Goal: Use online tool/utility: Utilize a website feature to perform a specific function

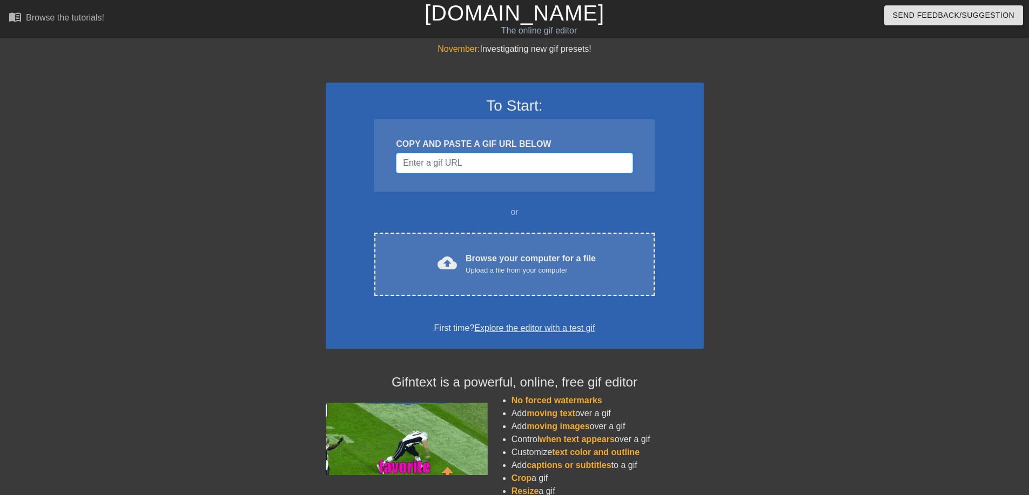
click at [468, 173] on input "Username" at bounding box center [514, 163] width 237 height 21
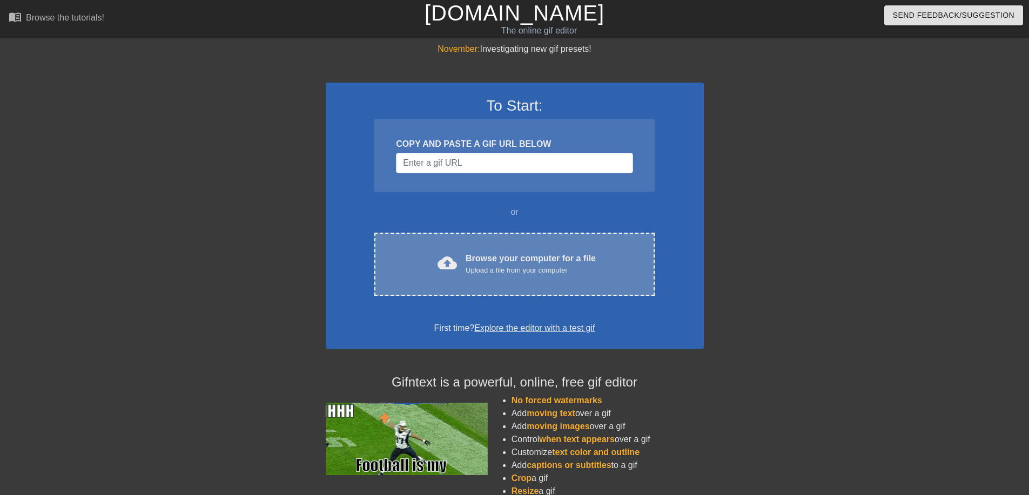
click at [457, 266] on div "cloud_upload Browse your computer for a file Upload a file from your computer C…" at bounding box center [514, 264] width 280 height 63
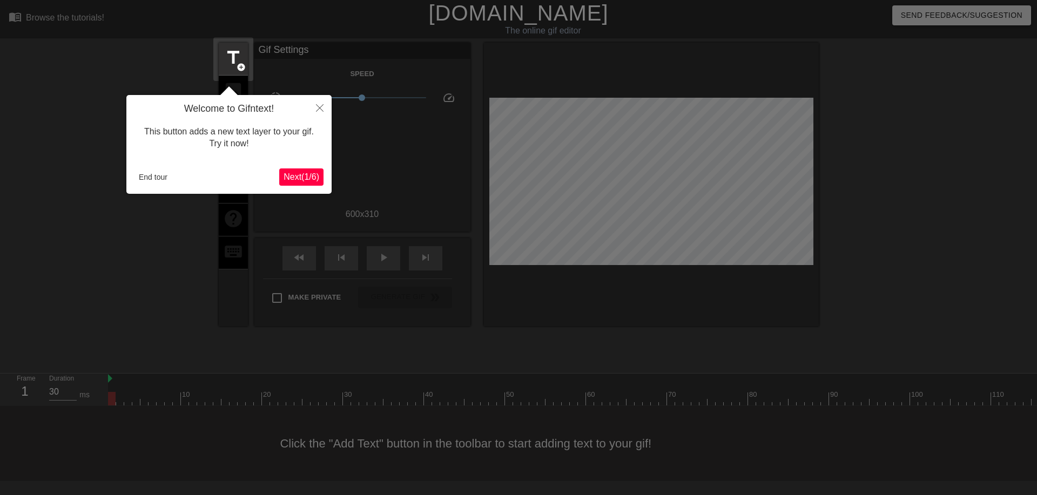
click at [308, 185] on button "Next ( 1 / 6 )" at bounding box center [301, 177] width 44 height 17
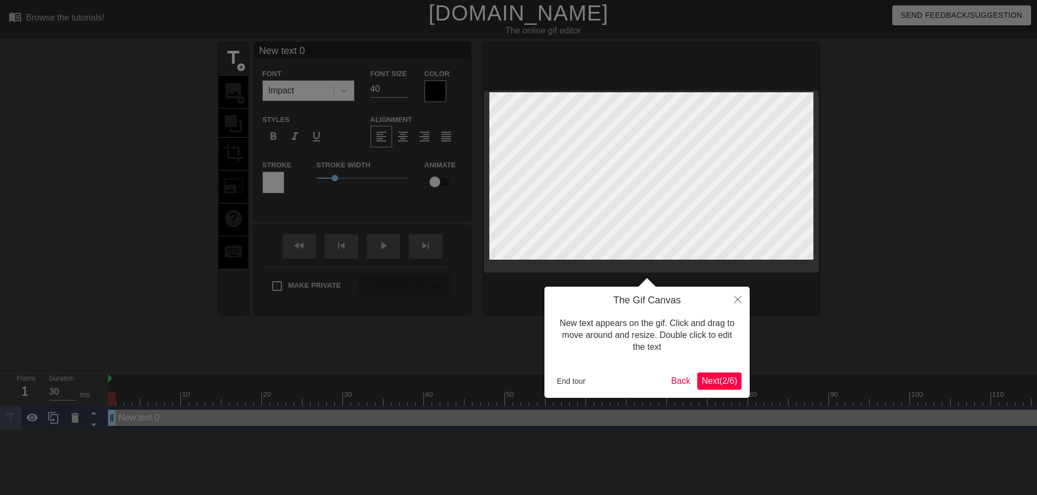
click at [710, 384] on span "Next ( 2 / 6 )" at bounding box center [720, 380] width 36 height 9
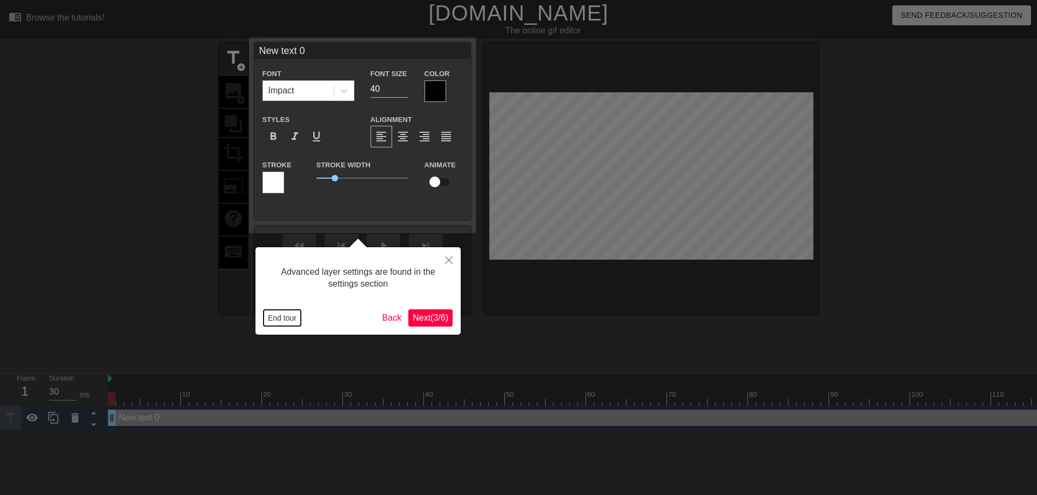
click at [276, 313] on button "End tour" at bounding box center [282, 318] width 37 height 16
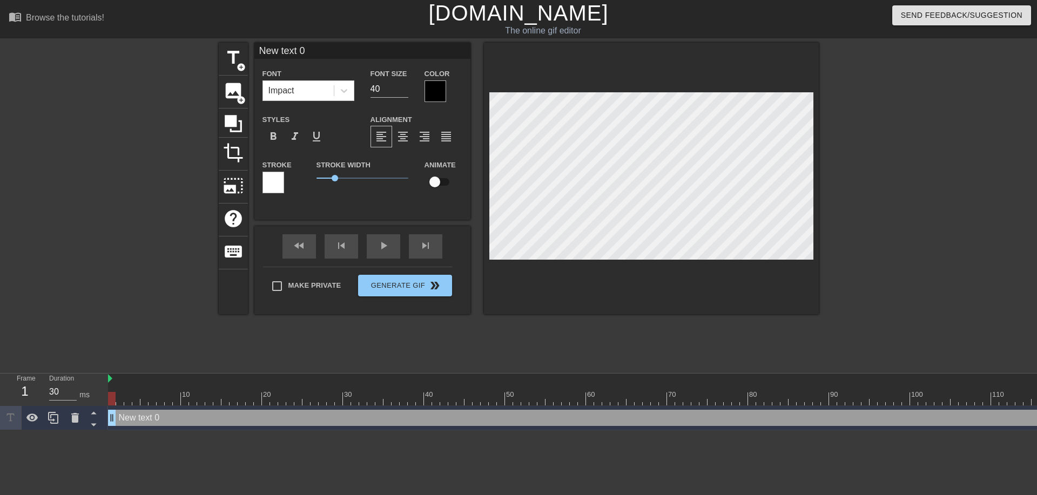
click at [284, 188] on div at bounding box center [273, 183] width 22 height 22
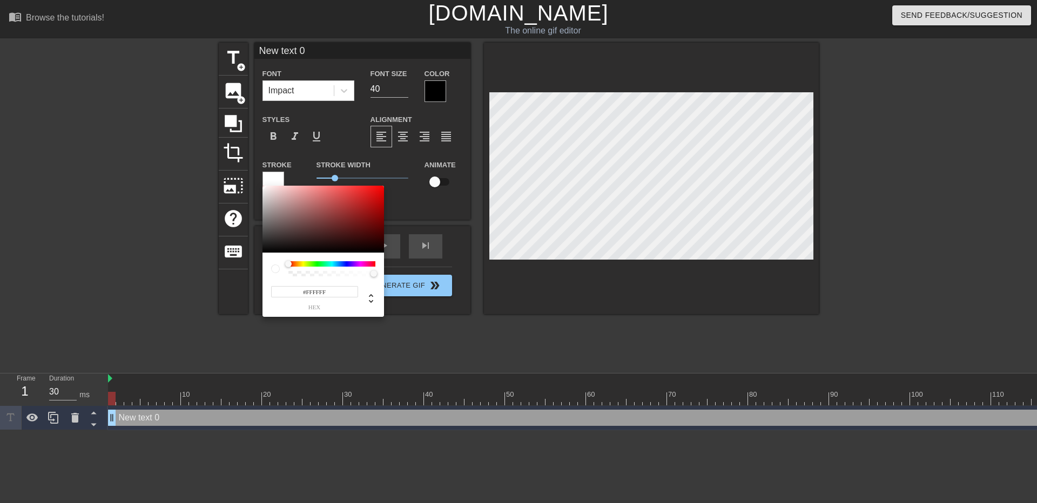
drag, startPoint x: 313, startPoint y: 210, endPoint x: 173, endPoint y: 180, distance: 143.5
click at [175, 181] on div "#FFFFFF hex" at bounding box center [518, 251] width 1037 height 503
click at [263, 252] on div at bounding box center [323, 219] width 122 height 67
type input "#100505"
click at [263, 248] on div at bounding box center [323, 219] width 122 height 67
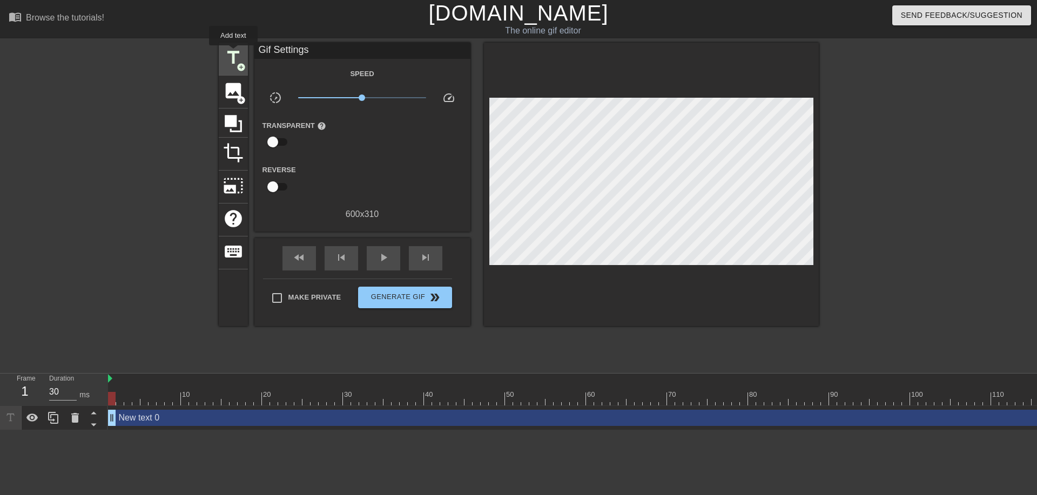
click at [233, 53] on span "title" at bounding box center [233, 58] width 21 height 21
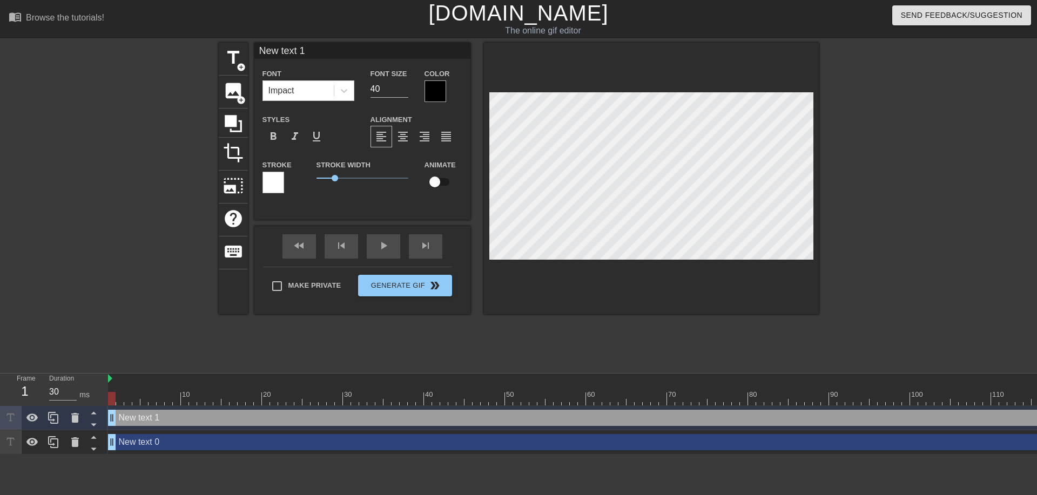
click at [435, 96] on div at bounding box center [436, 91] width 22 height 22
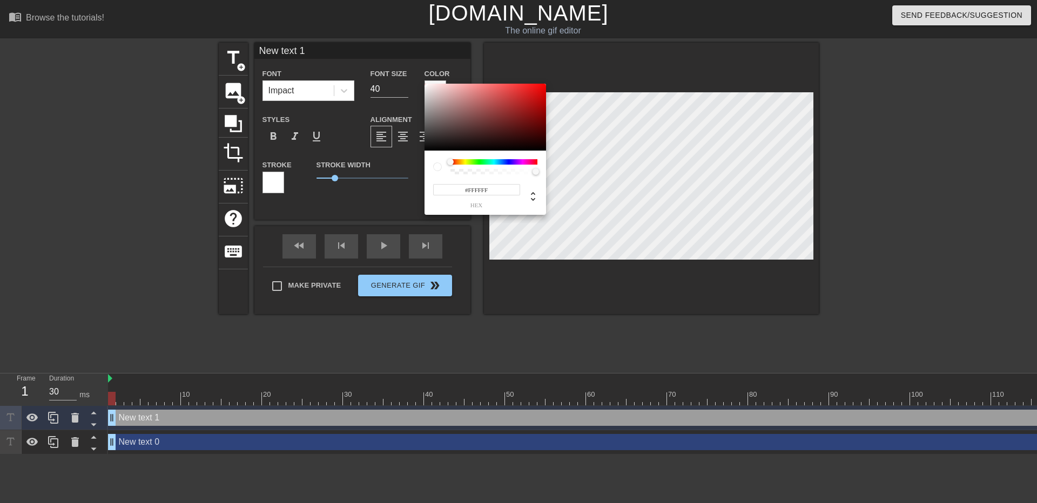
drag, startPoint x: 432, startPoint y: 104, endPoint x: 423, endPoint y: 80, distance: 24.8
click at [423, 80] on div "#FFFFFF hex" at bounding box center [518, 251] width 1037 height 503
type input "#F9F5F5"
click at [426, 85] on div at bounding box center [424, 83] width 6 height 6
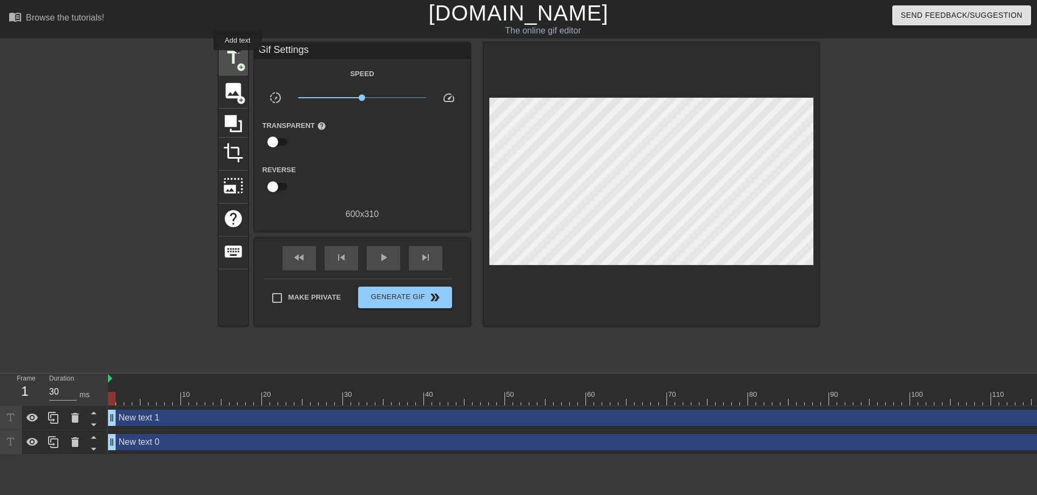
click at [238, 58] on span "title" at bounding box center [233, 58] width 21 height 21
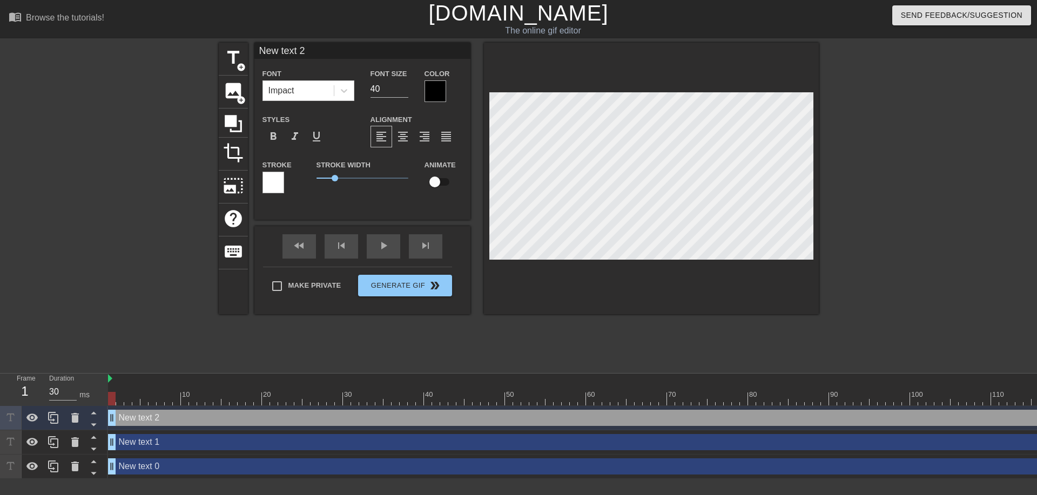
click at [282, 193] on div at bounding box center [273, 183] width 22 height 22
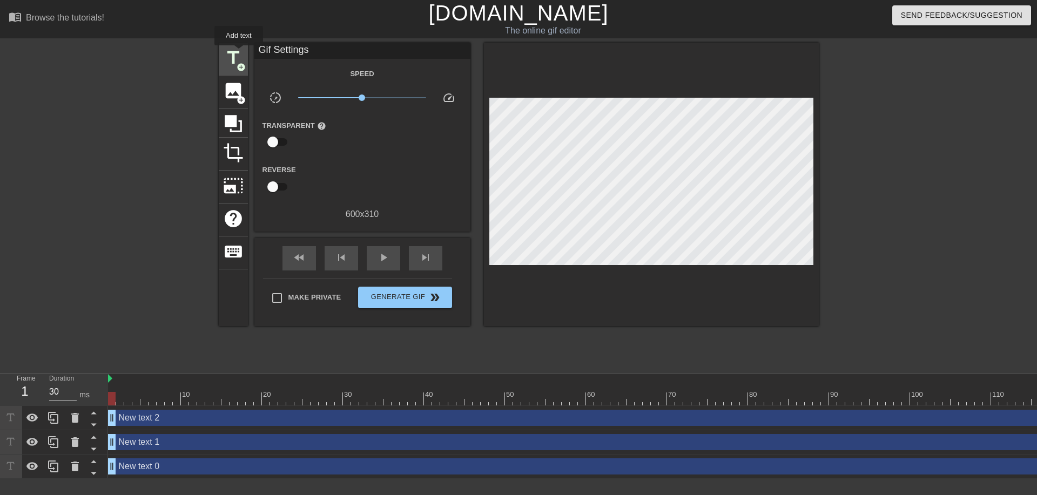
click at [238, 53] on span "title" at bounding box center [233, 58] width 21 height 21
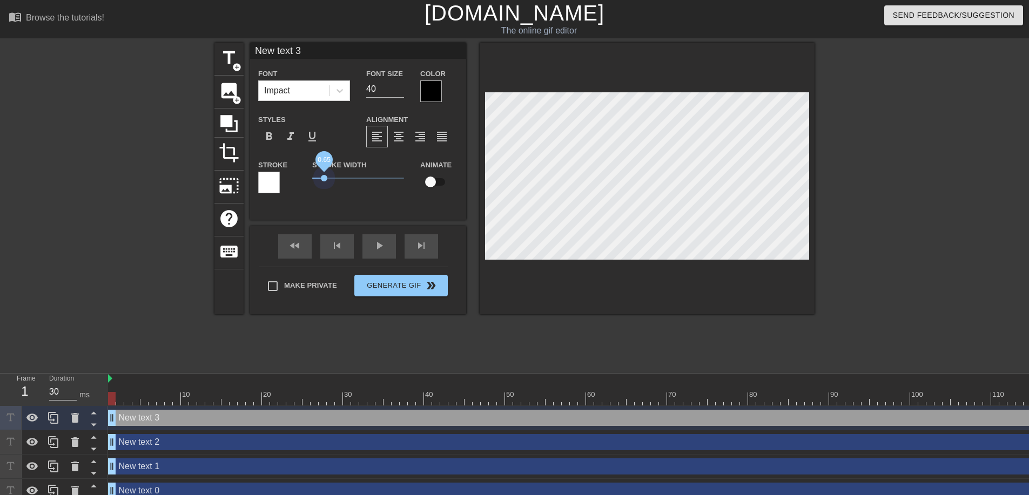
drag, startPoint x: 335, startPoint y: 188, endPoint x: 324, endPoint y: 187, distance: 10.9
click at [324, 185] on span "0.65" at bounding box center [358, 178] width 92 height 13
click at [402, 143] on span "format_align_center" at bounding box center [398, 136] width 13 height 13
click at [429, 99] on div at bounding box center [431, 91] width 22 height 22
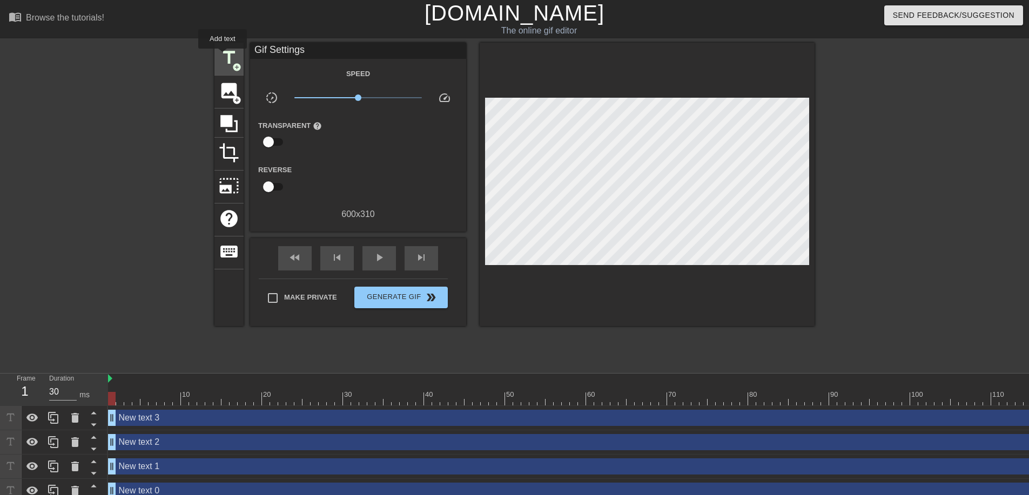
click at [223, 56] on span "title" at bounding box center [229, 58] width 21 height 21
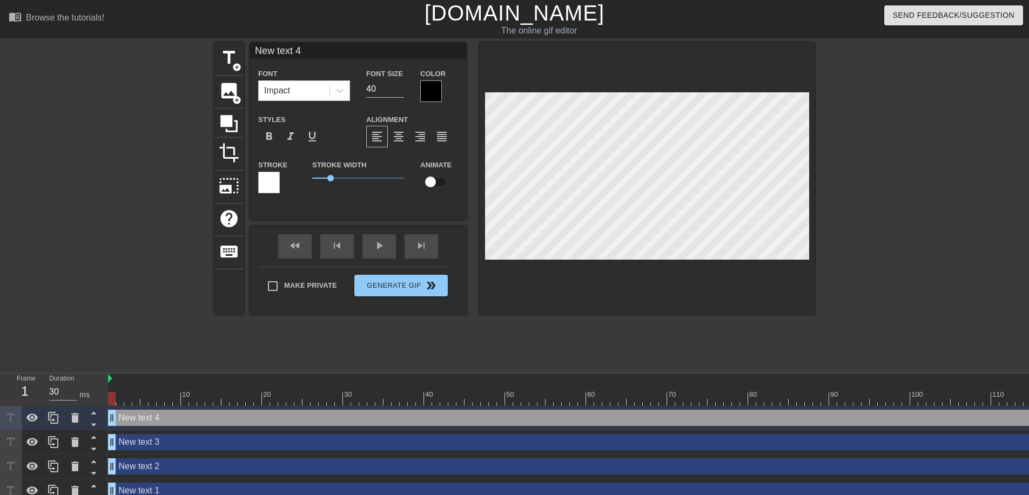
click at [273, 188] on div at bounding box center [269, 183] width 22 height 22
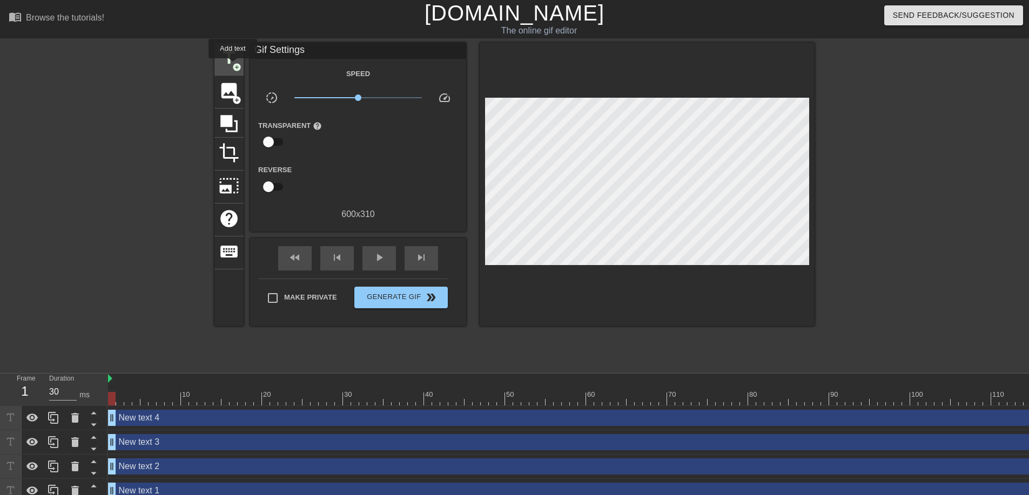
click at [233, 66] on span "add_circle" at bounding box center [236, 67] width 9 height 9
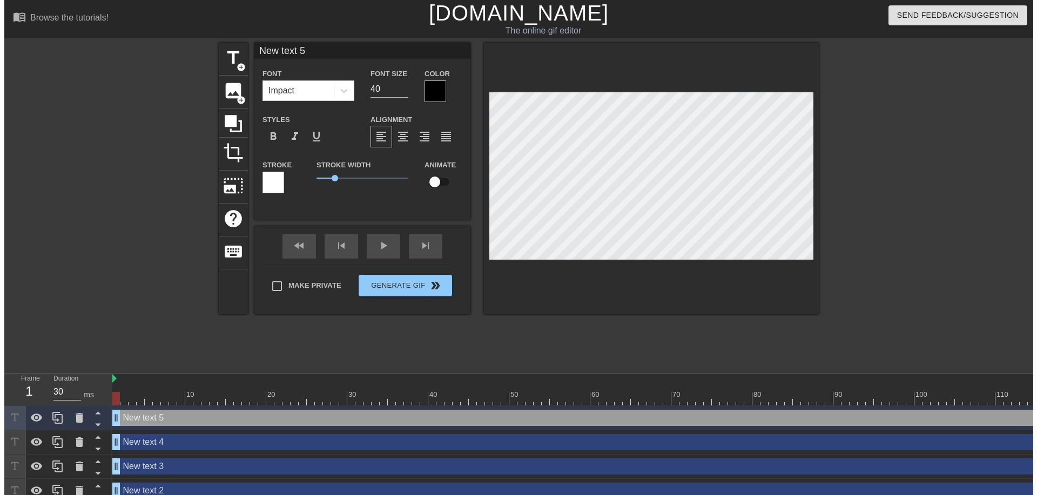
scroll to position [2, 1]
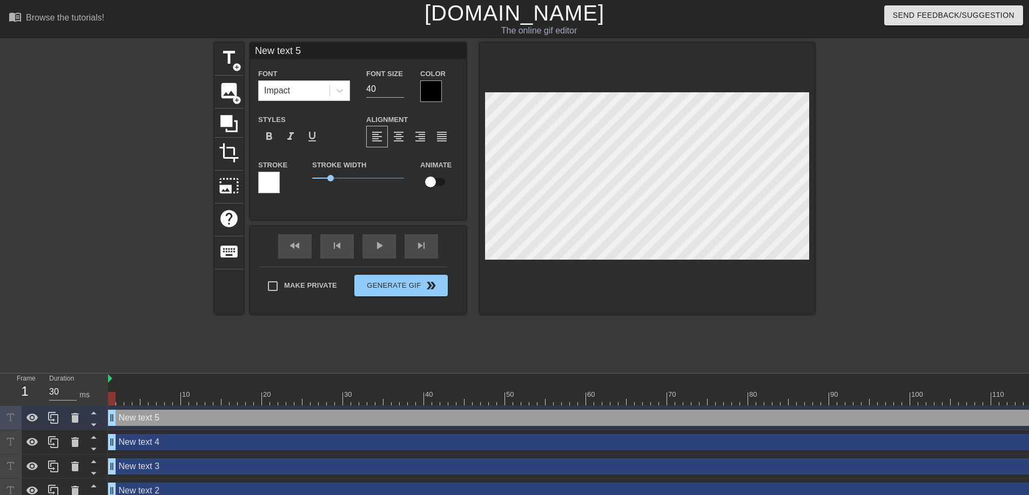
type input "New text 4"
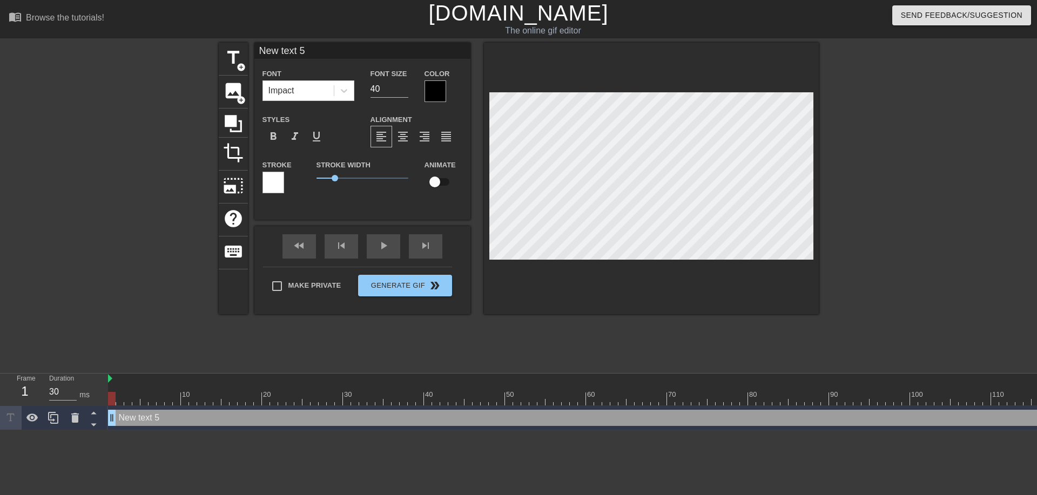
scroll to position [2, 3]
type input "Д"
type textarea "Д"
type input "ДУ"
type textarea "ДУ"
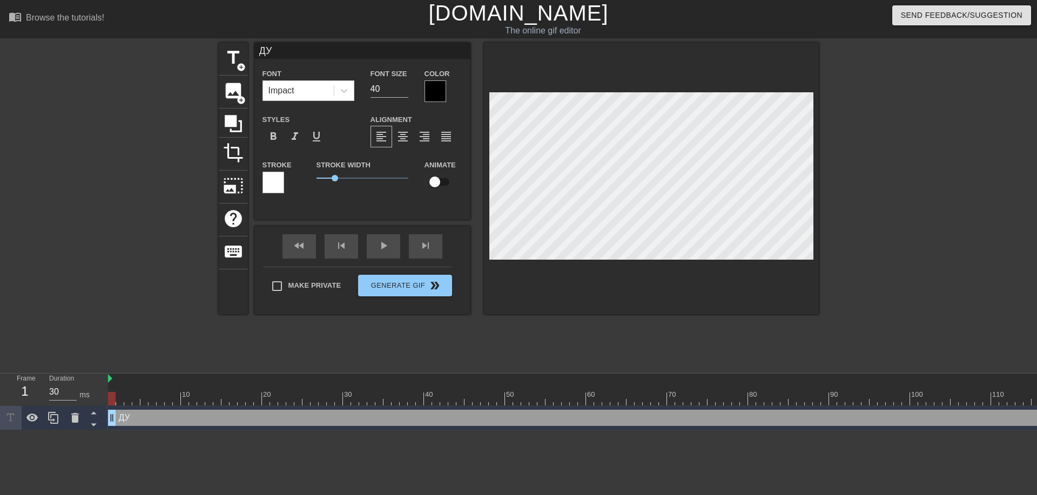
type input "ДУШ"
type textarea "ДУШ"
type input "ДУШИ"
type textarea "ДУШИ"
type input "ДУШИ"
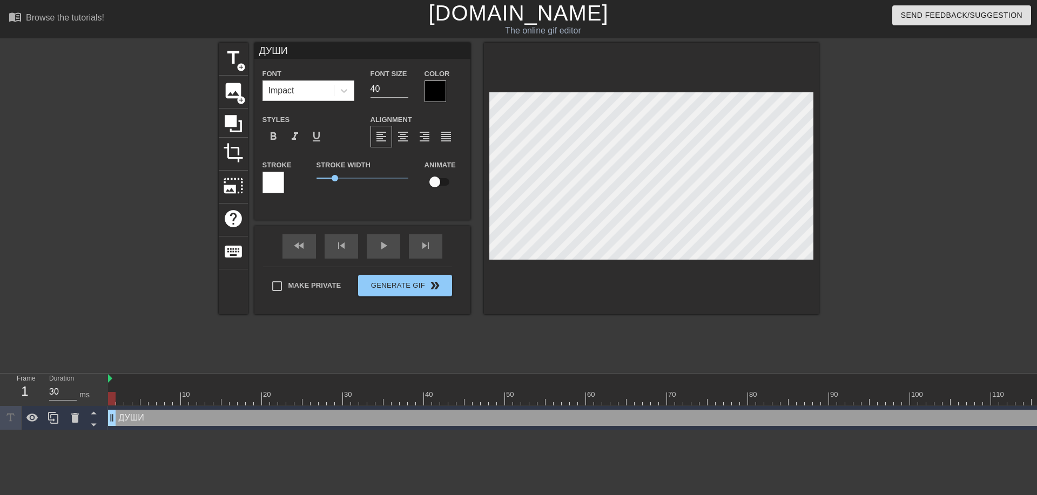
type textarea "ДУШИ"
type input "ДУШИ [PERSON_NAME]"
type textarea "ДУШИ [PERSON_NAME]"
type input "ДУШИ ЕН"
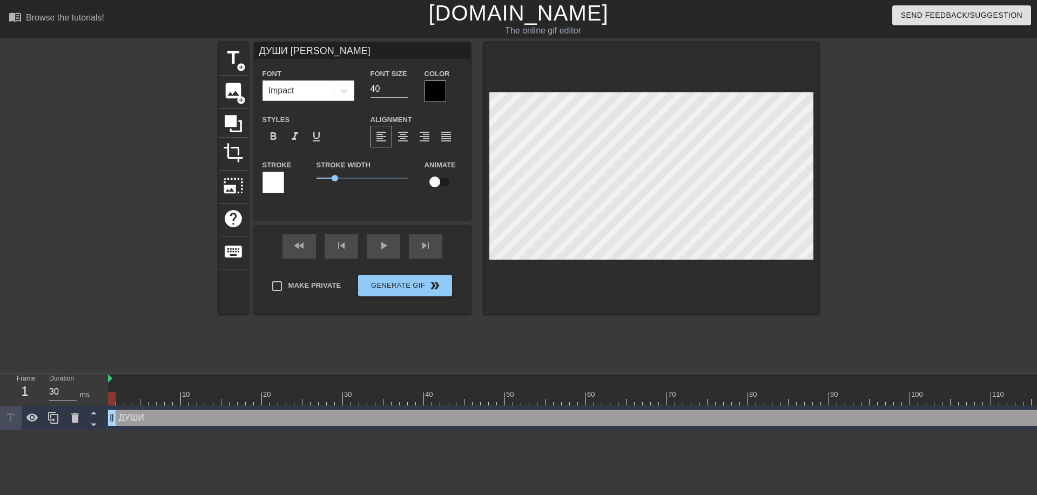
type textarea "ДУШИ ЕН"
type input "ДУШИ [PERSON_NAME]"
type textarea "ДУШИ [PERSON_NAME]"
type input "ДУШИ"
type textarea "ДУШИ"
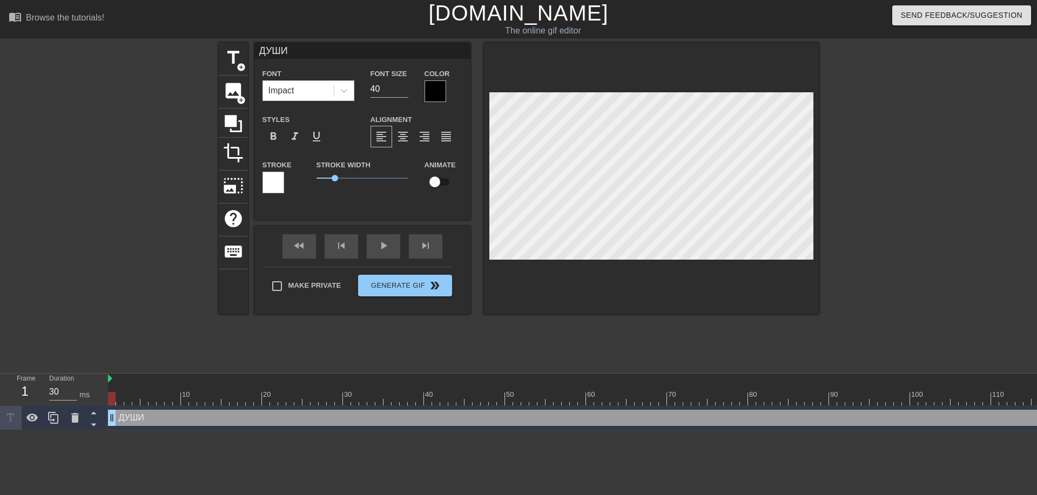
type input "ДУШИ [PERSON_NAME]"
type textarea "ДУШИ [PERSON_NAME]"
type input "ДУШИ НО"
type textarea "ДУШИ НО"
type input "ДУШИ НОР"
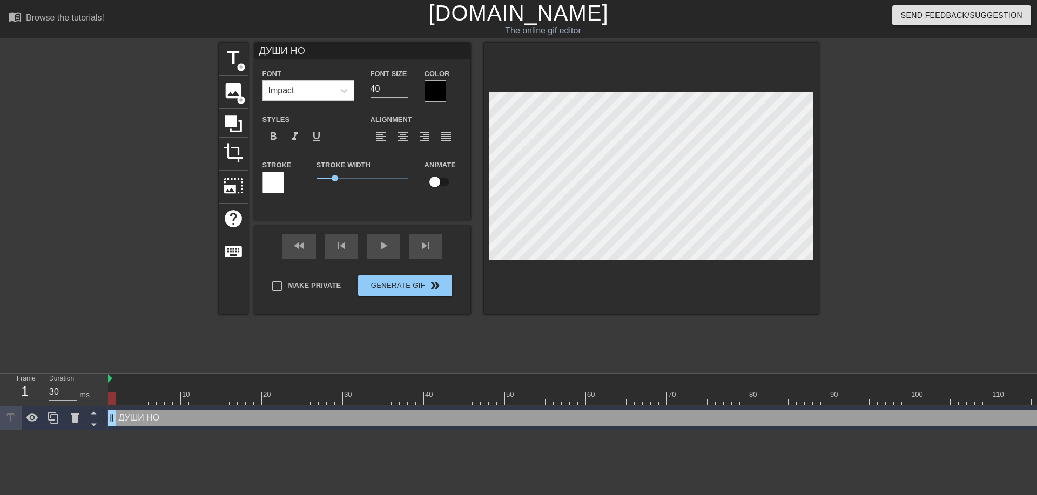
type textarea "ДУШИ НОР"
type input "ДУШИ НОРМ"
type textarea "ДУШИ НОРМ"
type input "ДУШИ НОРМИ"
type textarea "ДУШИ НОРМИ"
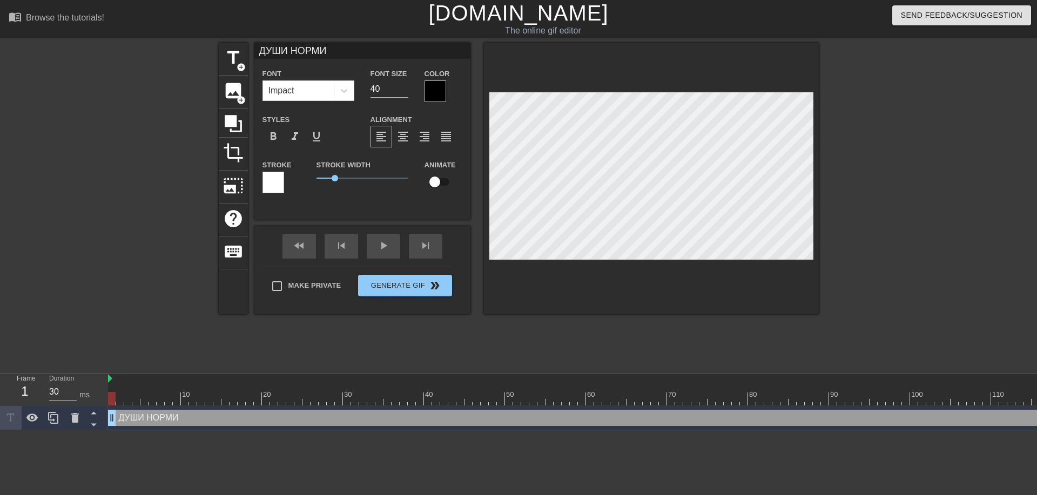
type input "ДУШИ НОРМИС"
type textarea "ДУШИ НОРМИС"
type input "ДУШИ НОРМИСО"
type textarea "ДУШИ НОРМИСОЫ"
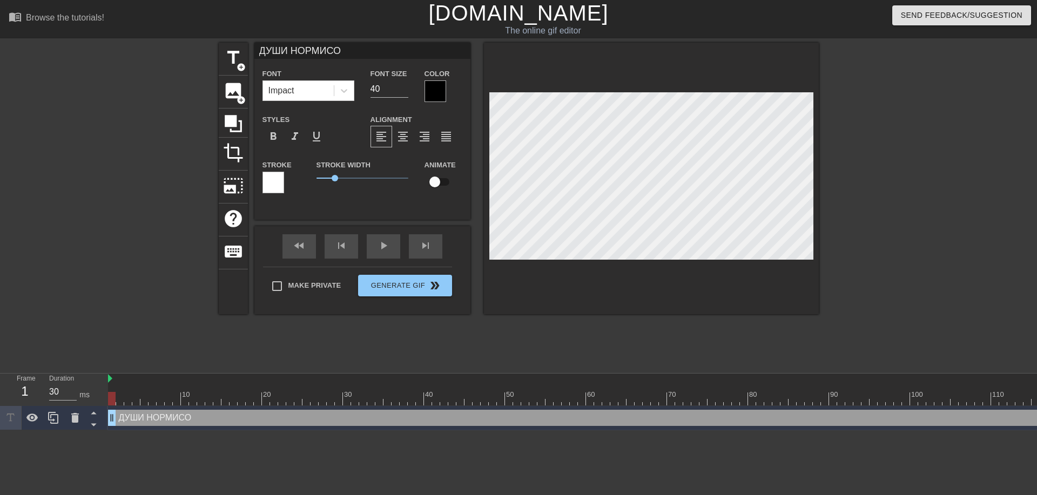
type input "ДУШИ НОРМИСОЫВ"
type textarea "ДУШИ НОРМИСОЫВ"
type input "ДУШИ НОРМИСОЫ"
type textarea "ДУШИ НОРМИСОЫ"
type input "ДУШИ НОРМИСО"
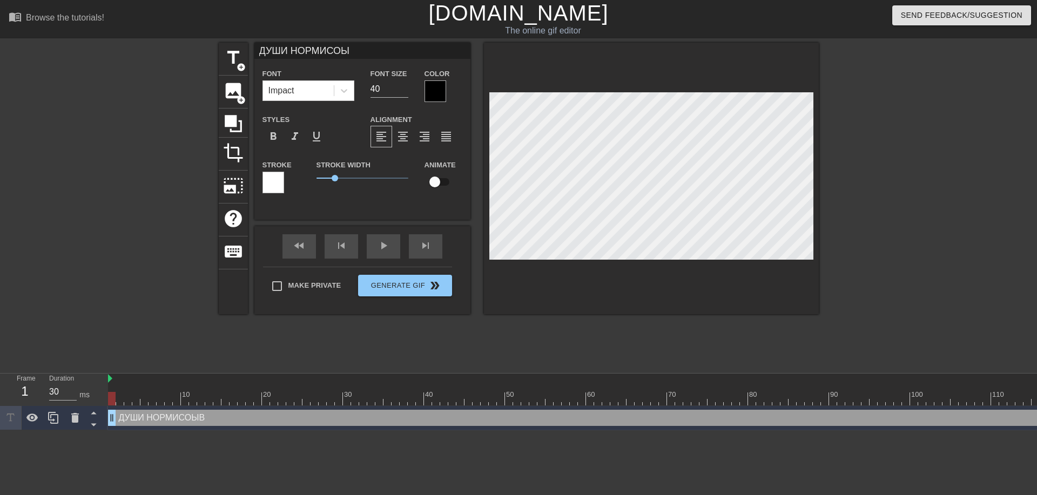
type textarea "ДУШИ НОРМИСО"
type input "ДУШИ НОРМИСОВ"
type textarea "ДУШИ НОРМИСОВ"
type input "ДУШИ НОРМИСОВ"
type textarea "ДУШИ НОРМИСОВ"
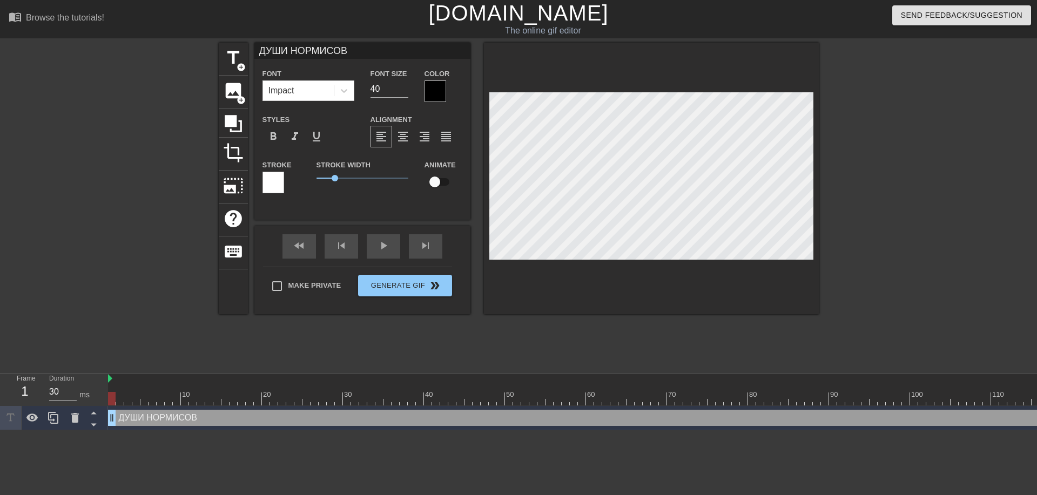
type input "ДУШИ НОРМИСОВ"
type textarea "ДУШИ НОРМИСОВ"
type input "ДУШИ НОРМИСОВ"
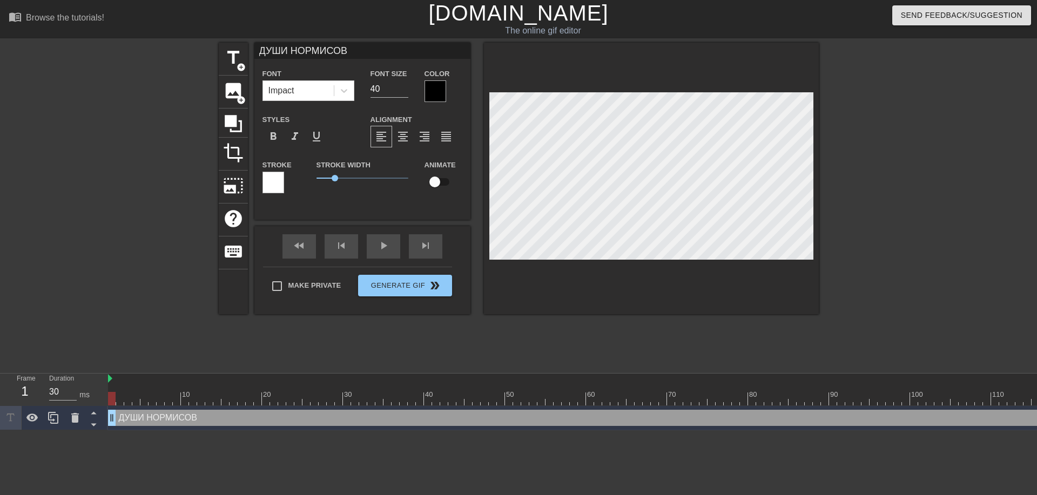
scroll to position [2, 4]
type textarea "ДУШИ НОРМИСОВ"
click at [438, 91] on div at bounding box center [436, 91] width 22 height 22
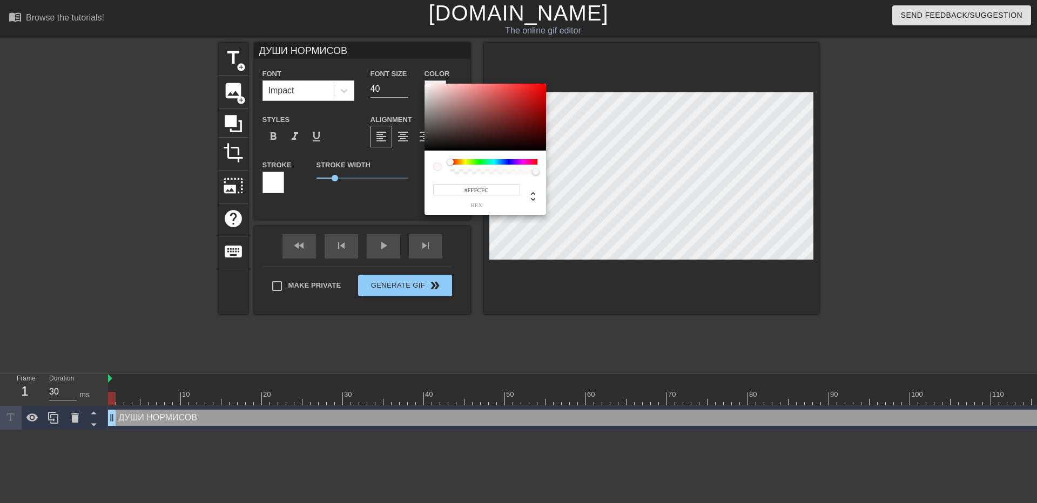
type input "#FFFFFF"
drag, startPoint x: 441, startPoint y: 118, endPoint x: 415, endPoint y: 75, distance: 50.9
click at [415, 75] on div "#FFFFFF hex" at bounding box center [518, 251] width 1037 height 503
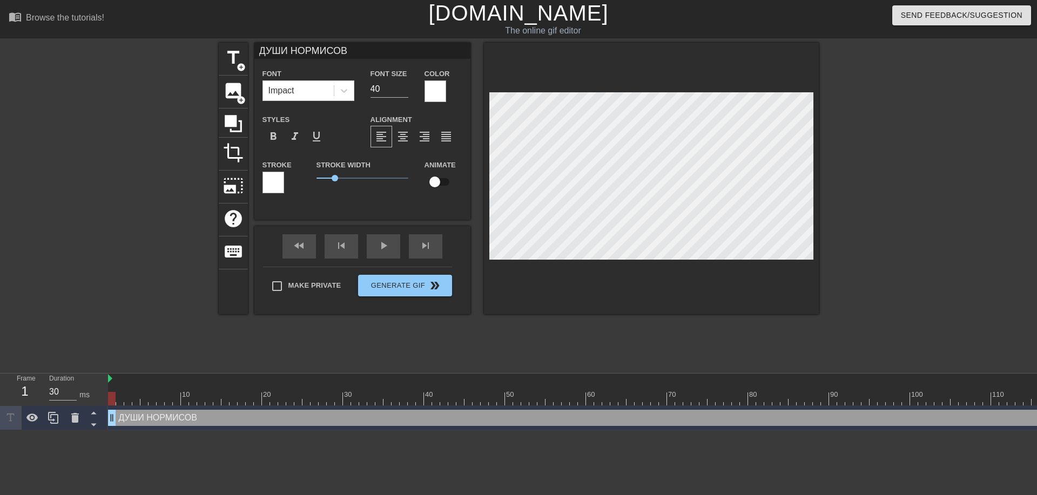
click at [269, 193] on div at bounding box center [273, 183] width 22 height 22
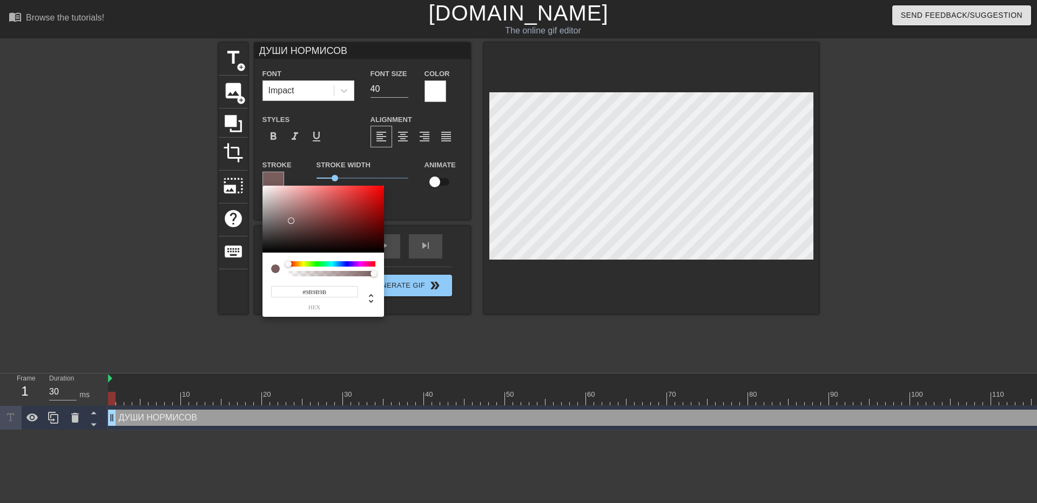
type input "#000000"
drag, startPoint x: 296, startPoint y: 217, endPoint x: 238, endPoint y: 280, distance: 85.6
click at [238, 280] on div "#000000 hex" at bounding box center [518, 251] width 1037 height 503
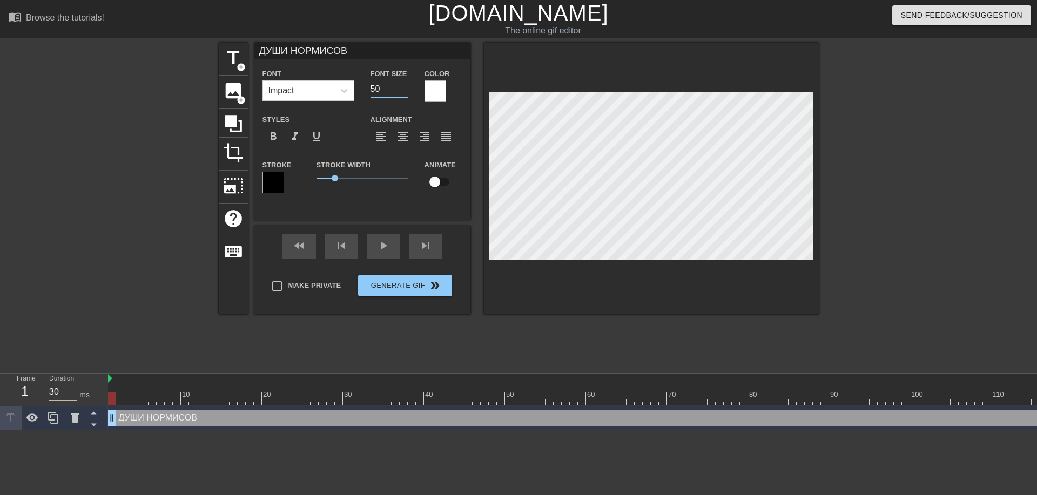
click at [404, 89] on input "50" at bounding box center [390, 88] width 38 height 17
click at [404, 89] on input "54" at bounding box center [390, 88] width 38 height 17
click at [404, 89] on input "55" at bounding box center [390, 88] width 38 height 17
click at [404, 89] on input "56" at bounding box center [390, 88] width 38 height 17
click at [406, 95] on input "55" at bounding box center [390, 88] width 38 height 17
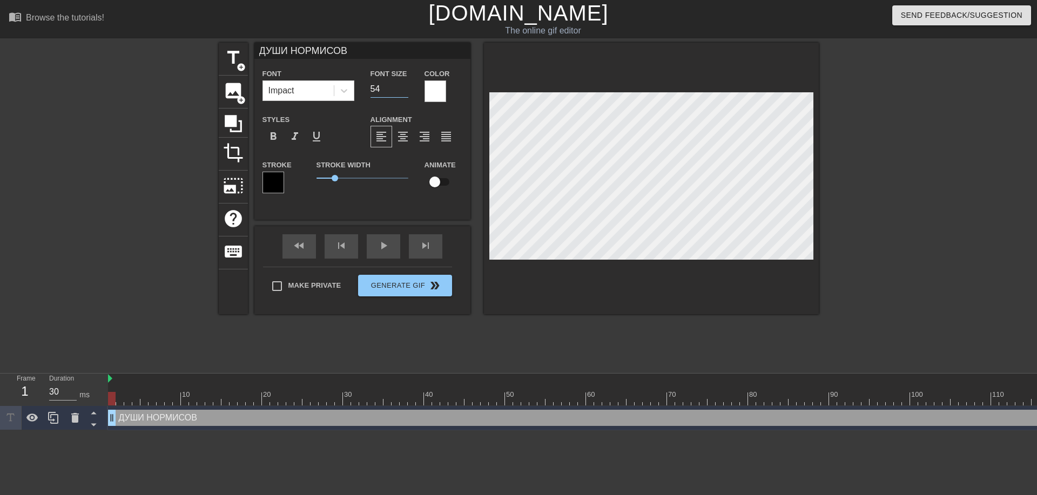
click at [406, 95] on input "54" at bounding box center [390, 88] width 38 height 17
click at [406, 95] on input "53" at bounding box center [390, 88] width 38 height 17
click at [406, 95] on input "52" at bounding box center [390, 88] width 38 height 17
click at [406, 95] on input "51" at bounding box center [390, 88] width 38 height 17
type input "50"
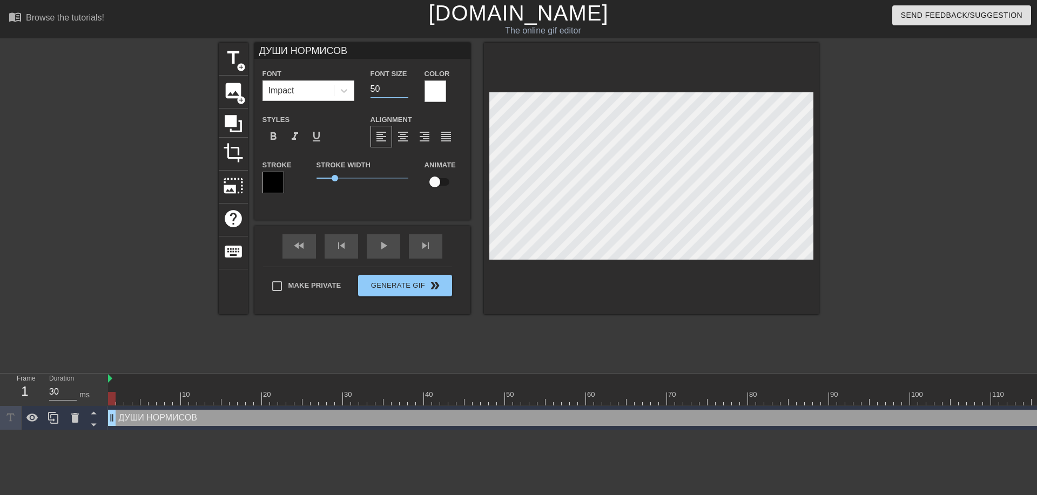
click at [406, 95] on input "50" at bounding box center [390, 88] width 38 height 17
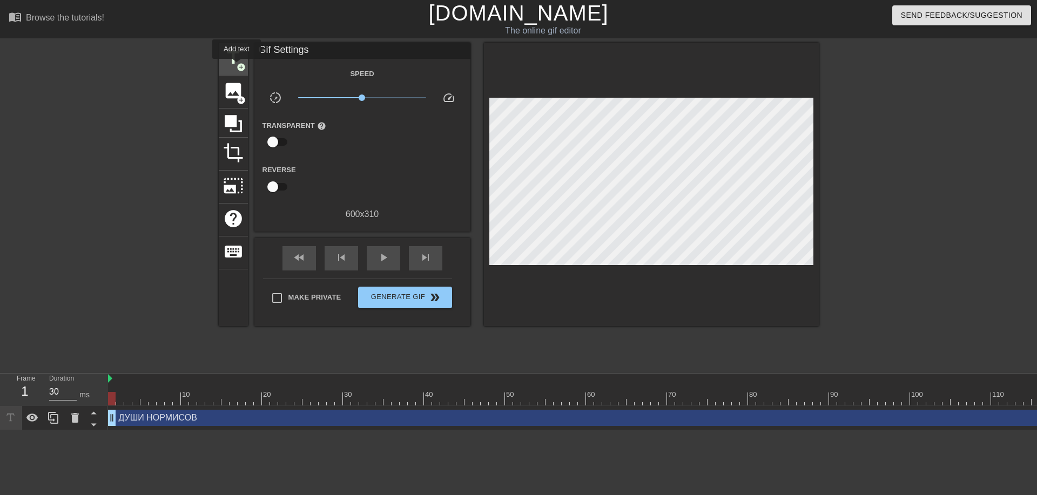
click at [237, 66] on span "add_circle" at bounding box center [241, 67] width 9 height 9
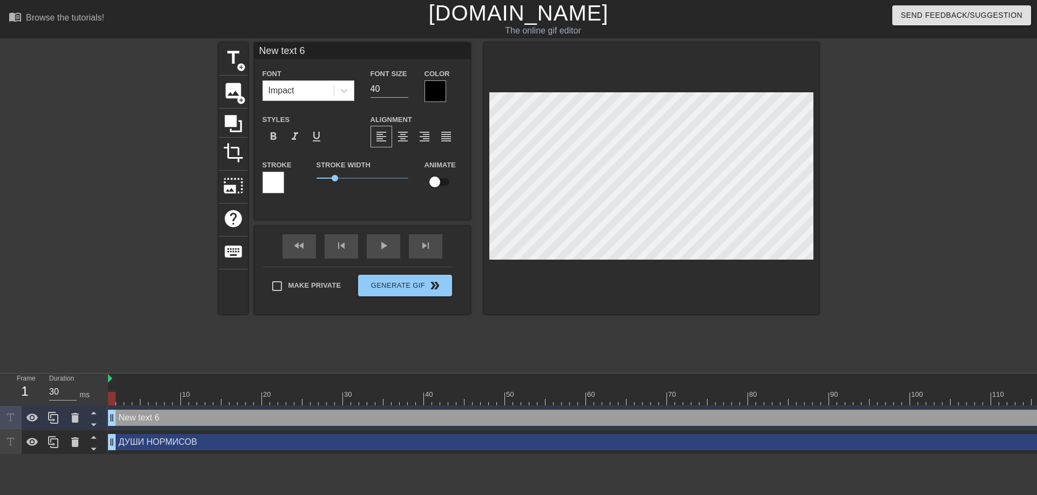
click at [433, 100] on div at bounding box center [436, 91] width 22 height 22
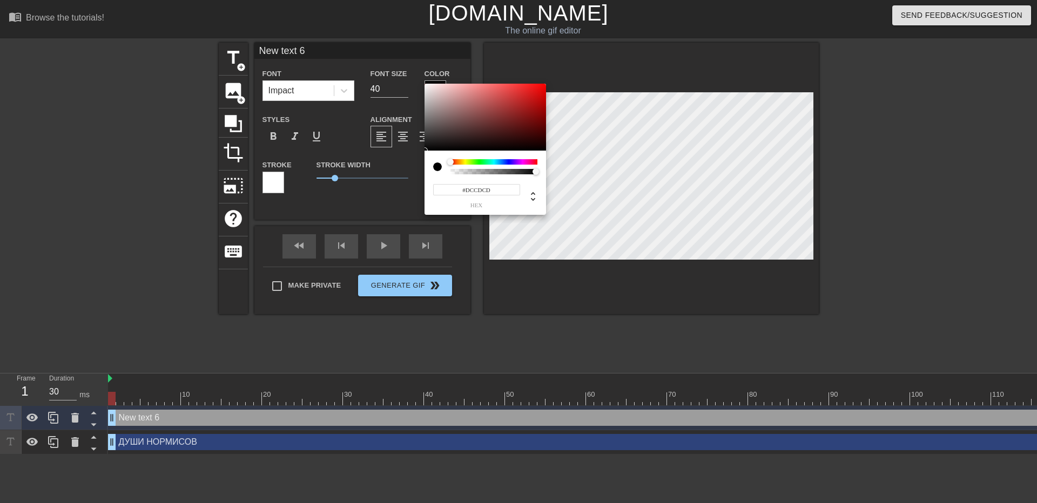
type input "#FFFFFF"
click at [407, 70] on div "#FFFFFF hex" at bounding box center [518, 251] width 1037 height 503
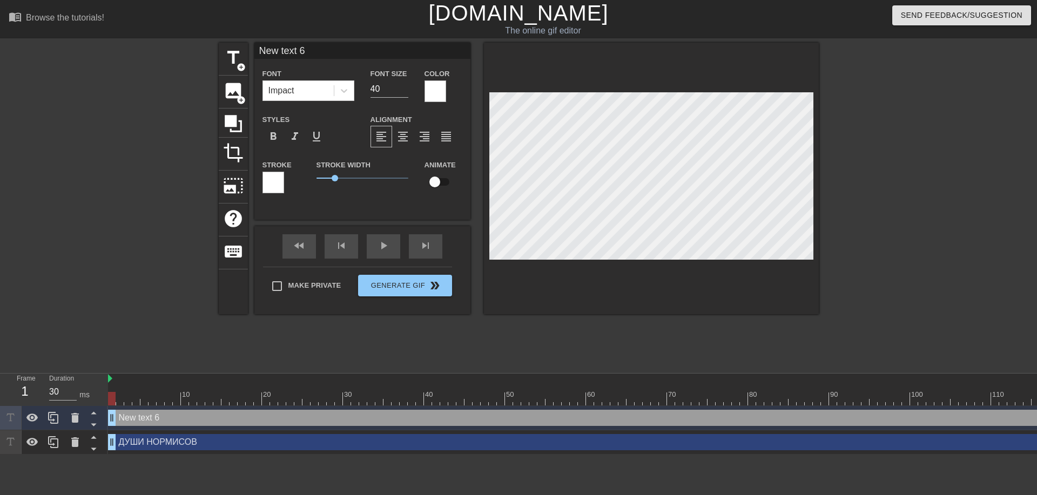
click at [270, 193] on div at bounding box center [273, 183] width 22 height 22
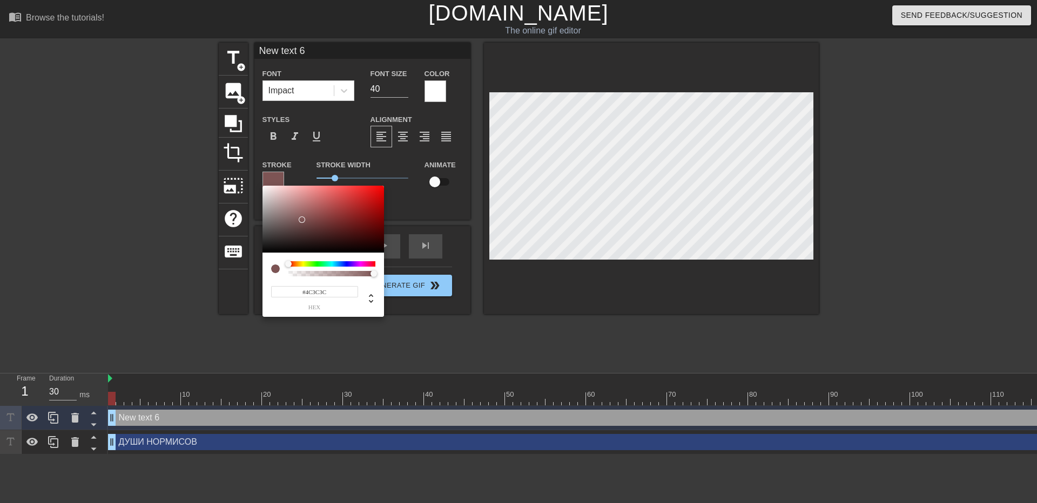
type input "#000000"
drag, startPoint x: 302, startPoint y: 220, endPoint x: 327, endPoint y: 266, distance: 52.5
click at [240, 280] on div "#000000 hex" at bounding box center [518, 251] width 1037 height 503
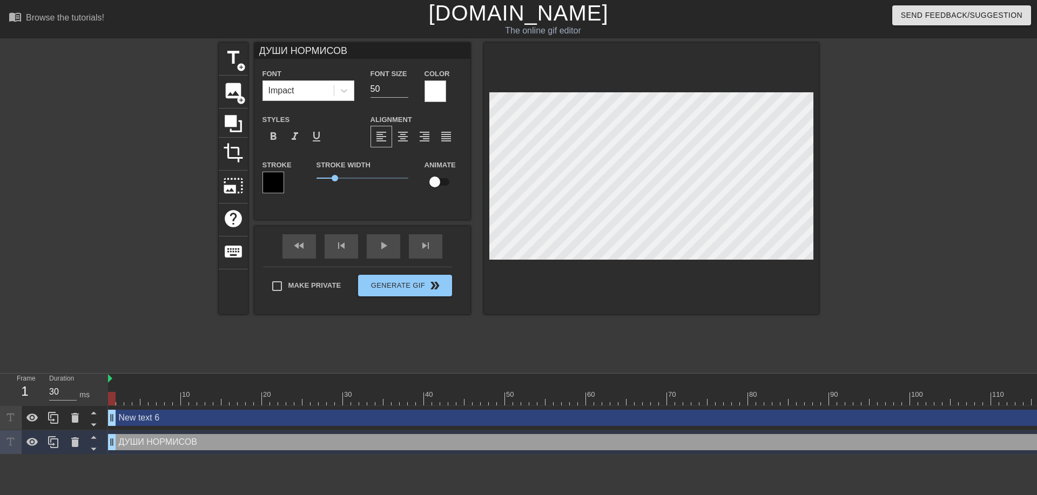
type input "New text 6"
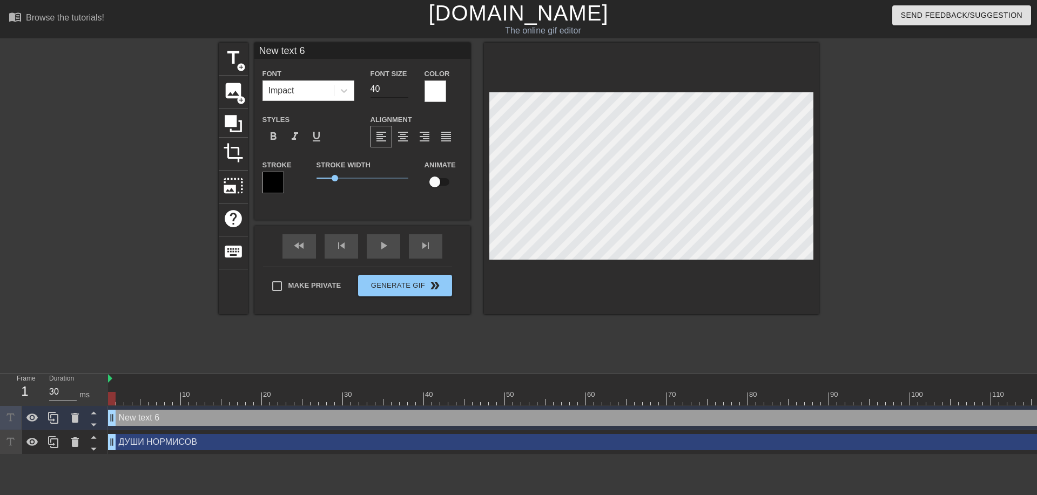
click at [374, 91] on div "Font Size 40" at bounding box center [389, 84] width 54 height 35
click at [371, 92] on input "40" at bounding box center [390, 88] width 38 height 17
type input "50"
type input "[PERSON_NAME]"
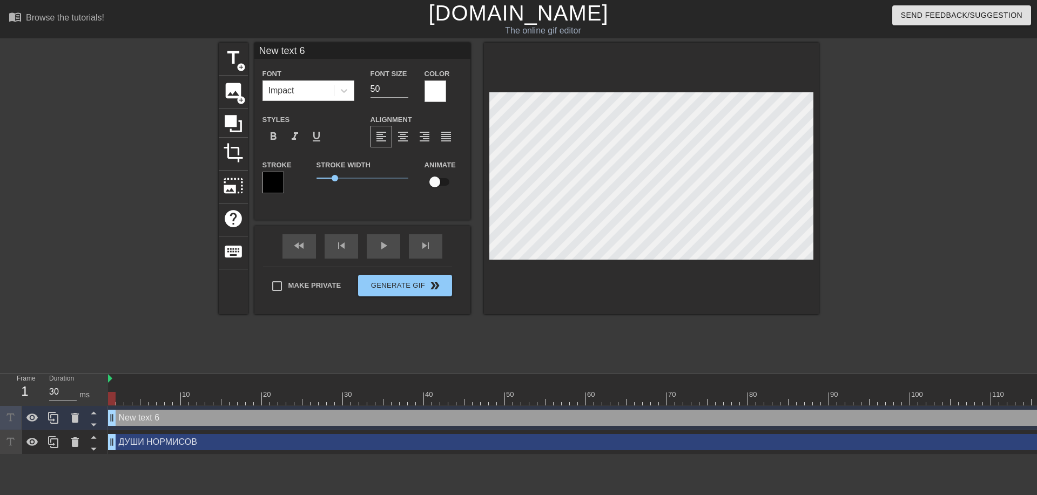
type textarea "[PERSON_NAME]"
type input "НЕ"
type textarea "НЕ"
type input "НЕ"
type textarea "НЕ"
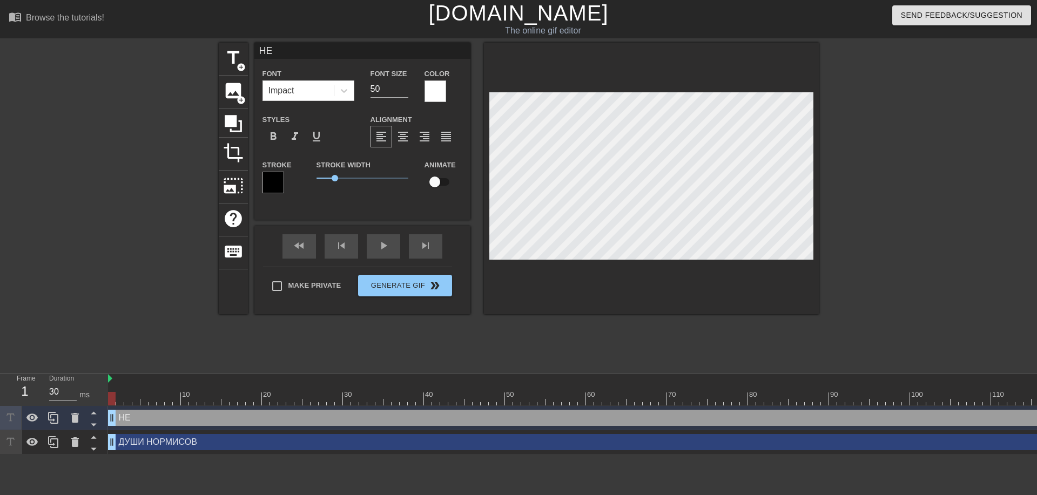
type input "НЕ В"
type textarea "НЕ В"
type input "НЕ ВО"
type textarea "НЕ ВО"
type input "НЕ ВОЗ"
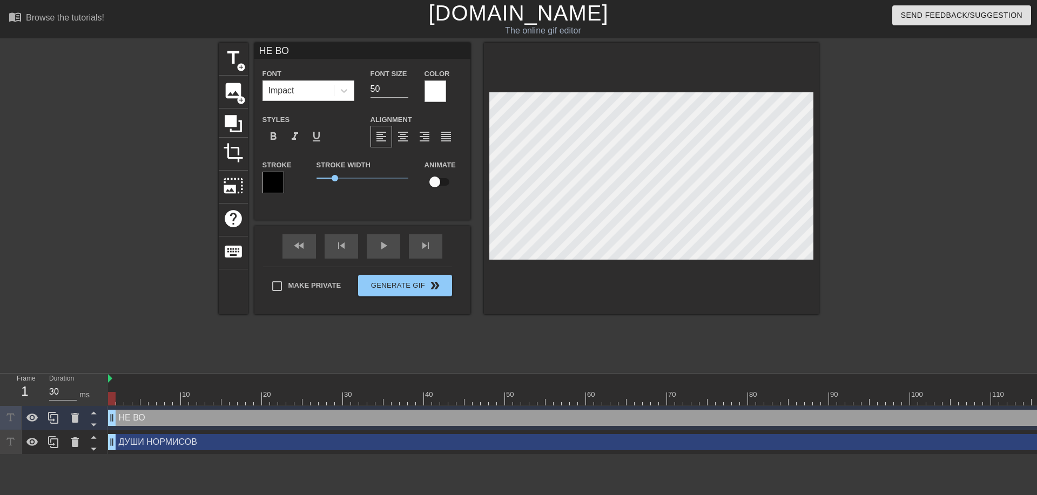
type textarea "НЕ ВОЗ"
type input "НЕ ВОЗН"
type textarea "НЕ ВОЗН"
type input "НЕ ВОЗНЕ"
type textarea "НЕ ВОЗНЕ"
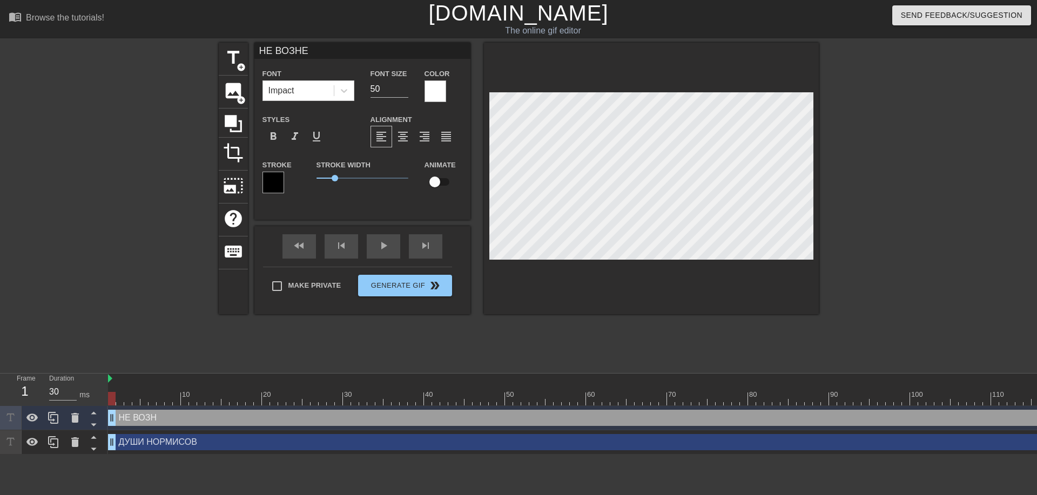
type input "НЕ ВОЗНЕС"
type textarea "НЕ ВОЗНЕС"
type input "НЕ ВОЗНЕСУ"
type textarea "НЕ ВОЗНЕСУ"
type input "НЕ ВОЗНЕСУТ"
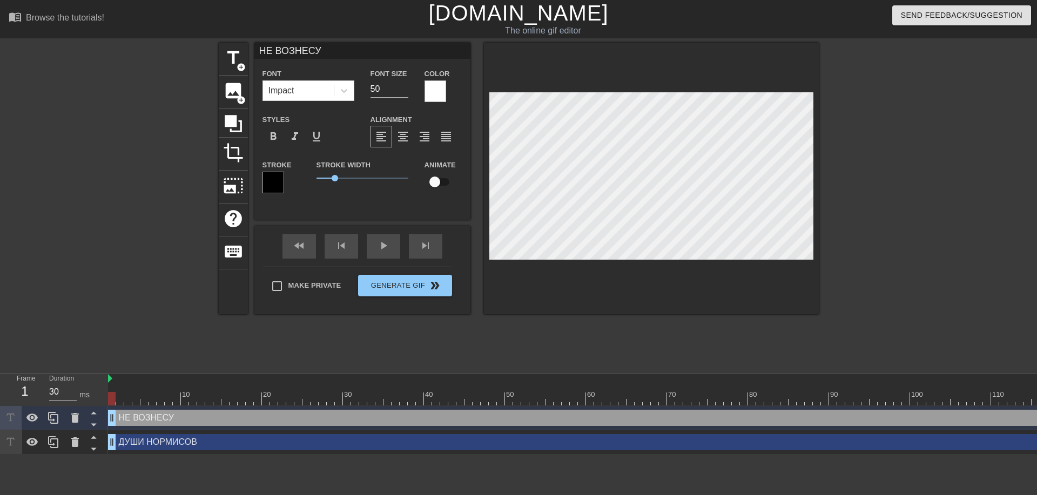
type textarea "НЕ ВОЗНЕСУТ"
type input "НЕ ВОЗНЕСУТС"
type textarea "НЕ ВОЗНЕСУТС"
type input "НЕ ВОЗНЕСУТСЯ"
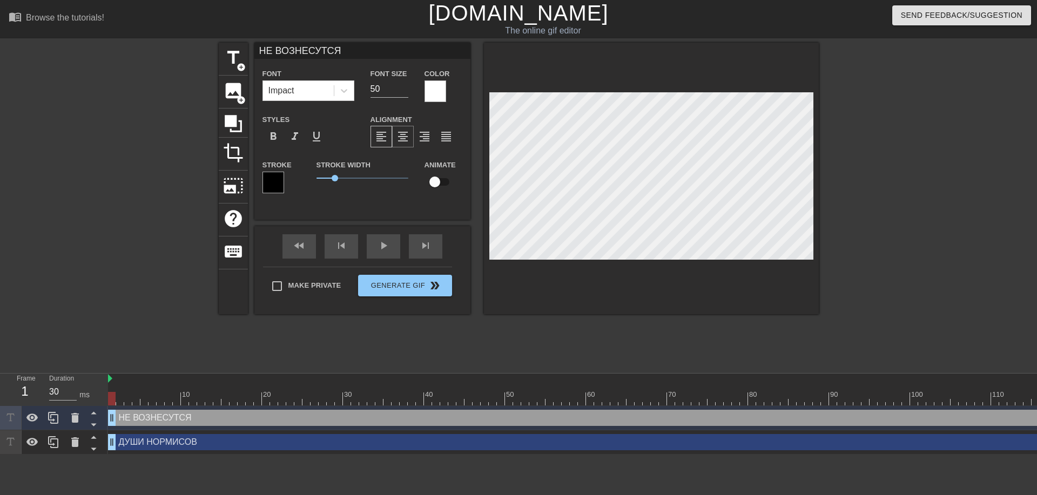
type textarea "НЕ ВОЗНЕСУТСЯ"
click at [409, 143] on span "format_align_center" at bounding box center [402, 136] width 13 height 13
drag, startPoint x: 340, startPoint y: 194, endPoint x: 349, endPoint y: 191, distance: 10.1
click at [349, 185] on span "1.8" at bounding box center [363, 178] width 92 height 13
type input "ДУШИ НОРМИСОВ"
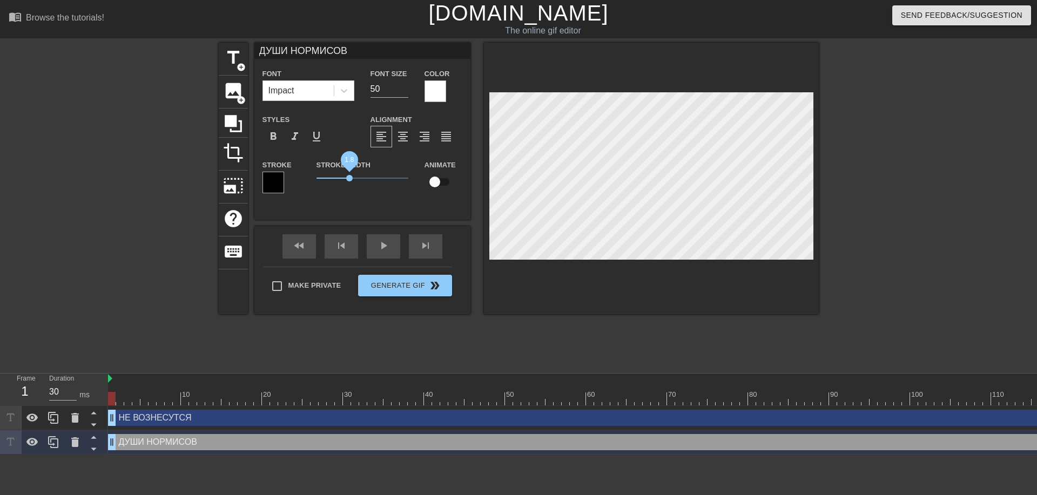
drag, startPoint x: 335, startPoint y: 192, endPoint x: 349, endPoint y: 192, distance: 14.0
click at [349, 181] on span "1.8" at bounding box center [349, 178] width 6 height 6
click at [391, 203] on div "Stroke Width 1.8" at bounding box center [362, 180] width 108 height 45
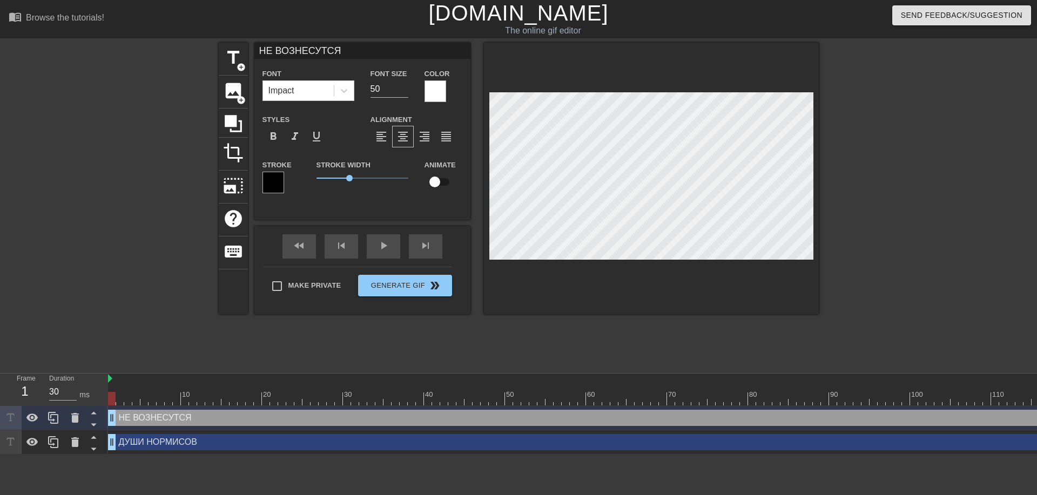
type input "ДУШИ НОРМИСОВ"
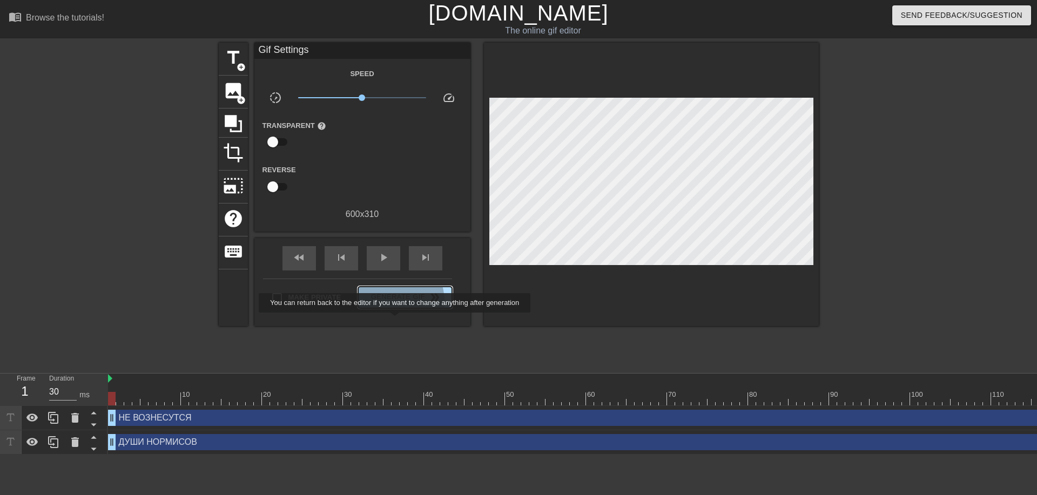
click at [396, 304] on span "Generate Gif double_arrow" at bounding box center [404, 297] width 85 height 13
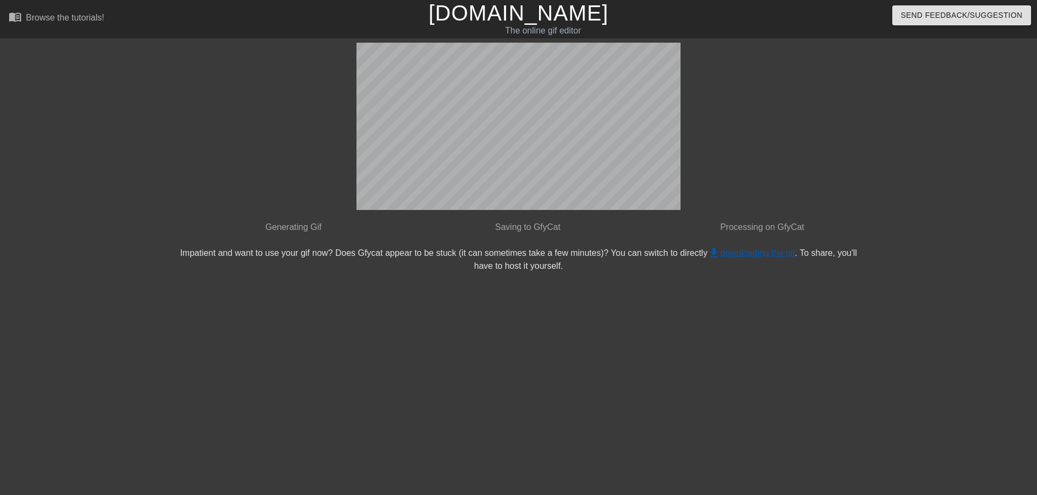
click at [721, 257] on span "get_app" at bounding box center [714, 253] width 13 height 13
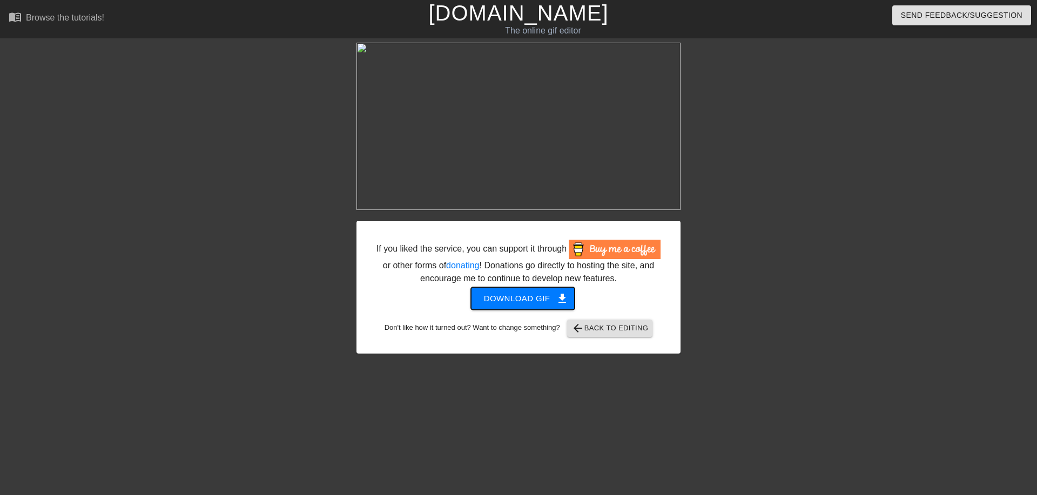
click at [550, 306] on span "Download gif get_app" at bounding box center [523, 299] width 78 height 14
click at [535, 306] on span "Download gif get_app" at bounding box center [523, 299] width 78 height 14
